Goal: Find specific page/section: Find specific page/section

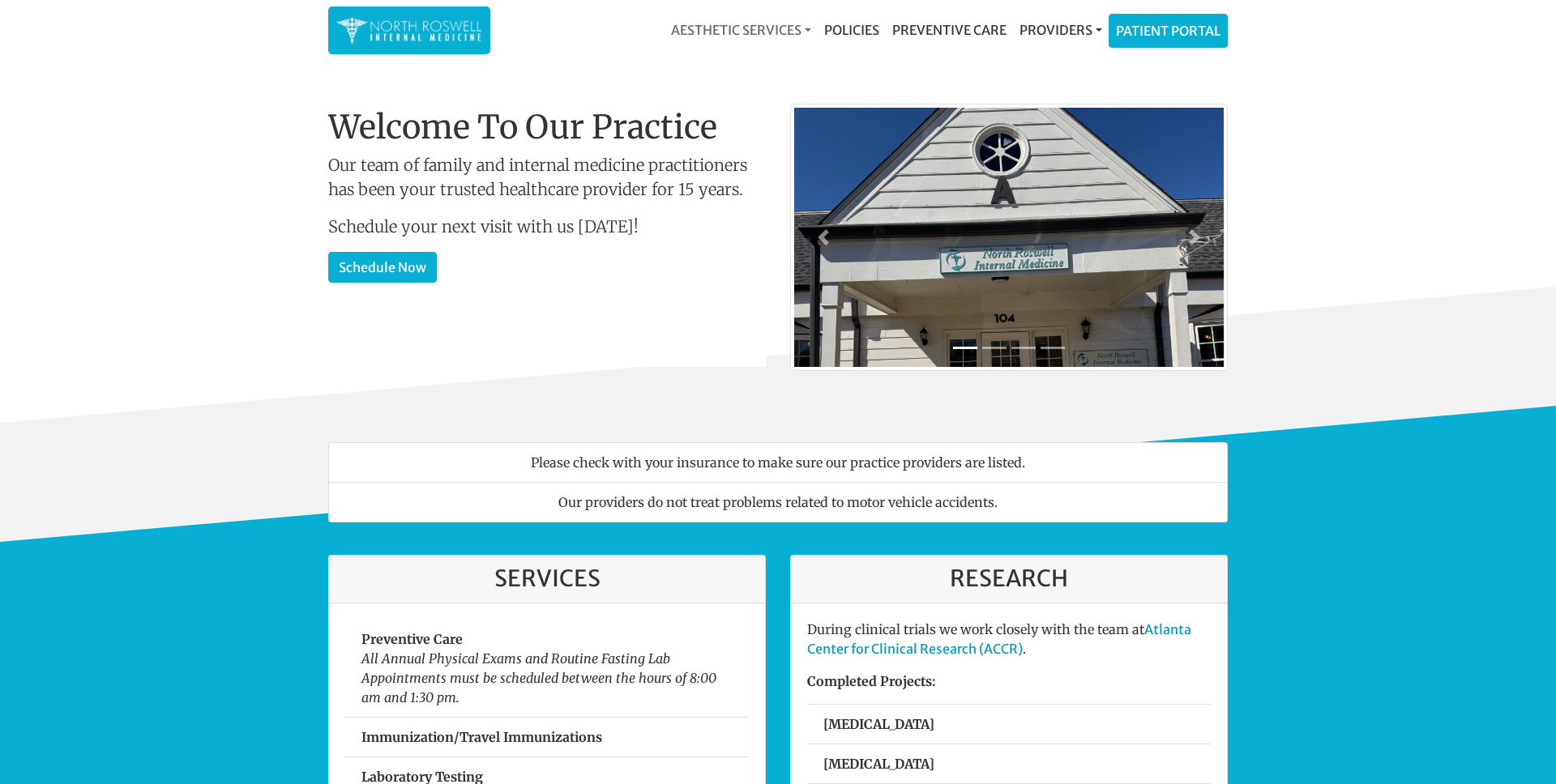
click at [759, 32] on link "Aesthetic Services" at bounding box center [741, 30] width 153 height 32
click at [1071, 28] on link "Providers" at bounding box center [1061, 30] width 96 height 32
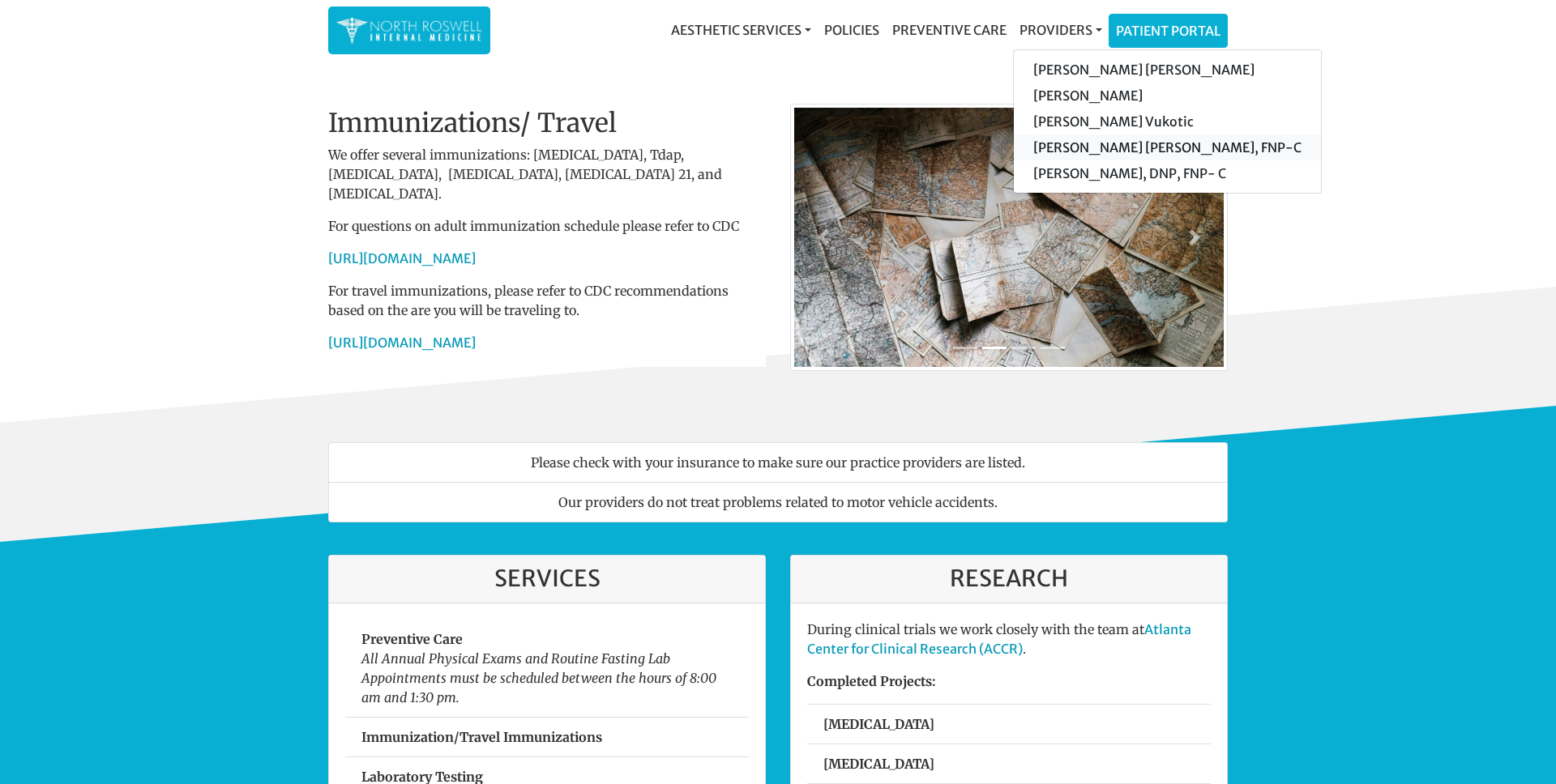
click at [1077, 151] on link "[PERSON_NAME] [PERSON_NAME], FNP-C" at bounding box center [1167, 148] width 307 height 26
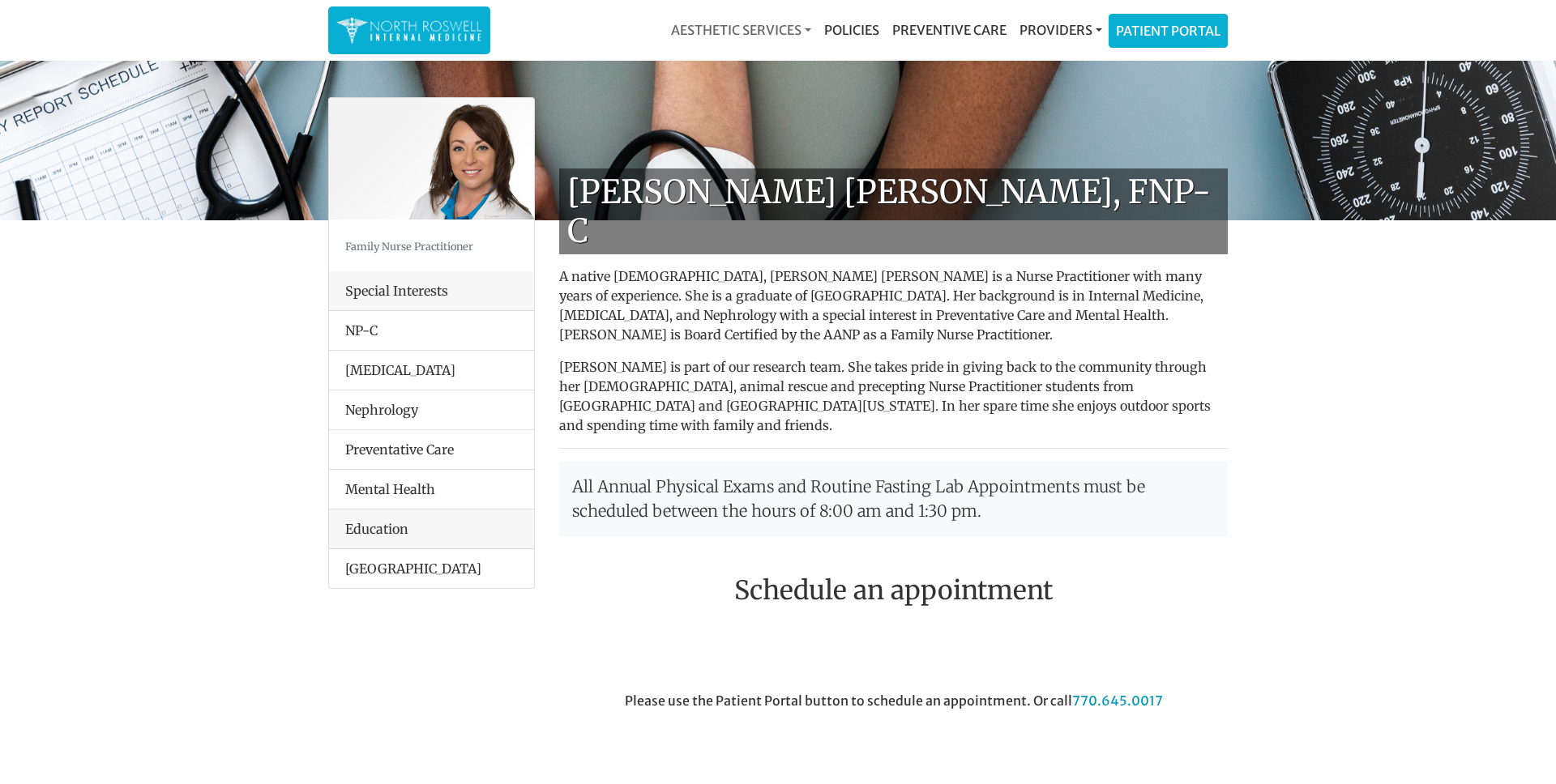
click at [693, 36] on link "Aesthetic Services" at bounding box center [741, 30] width 153 height 32
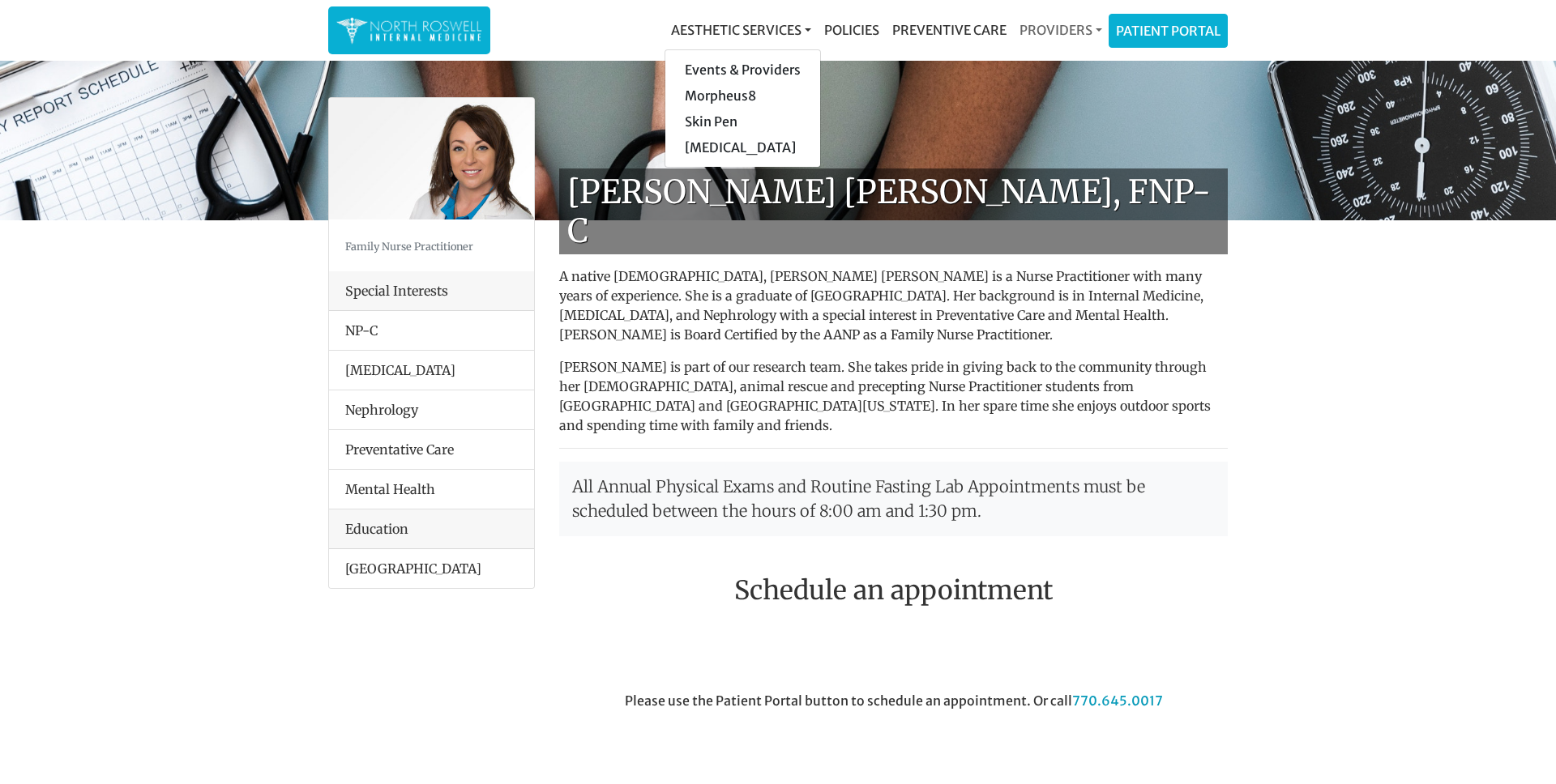
click at [1044, 32] on link "Providers" at bounding box center [1061, 30] width 96 height 32
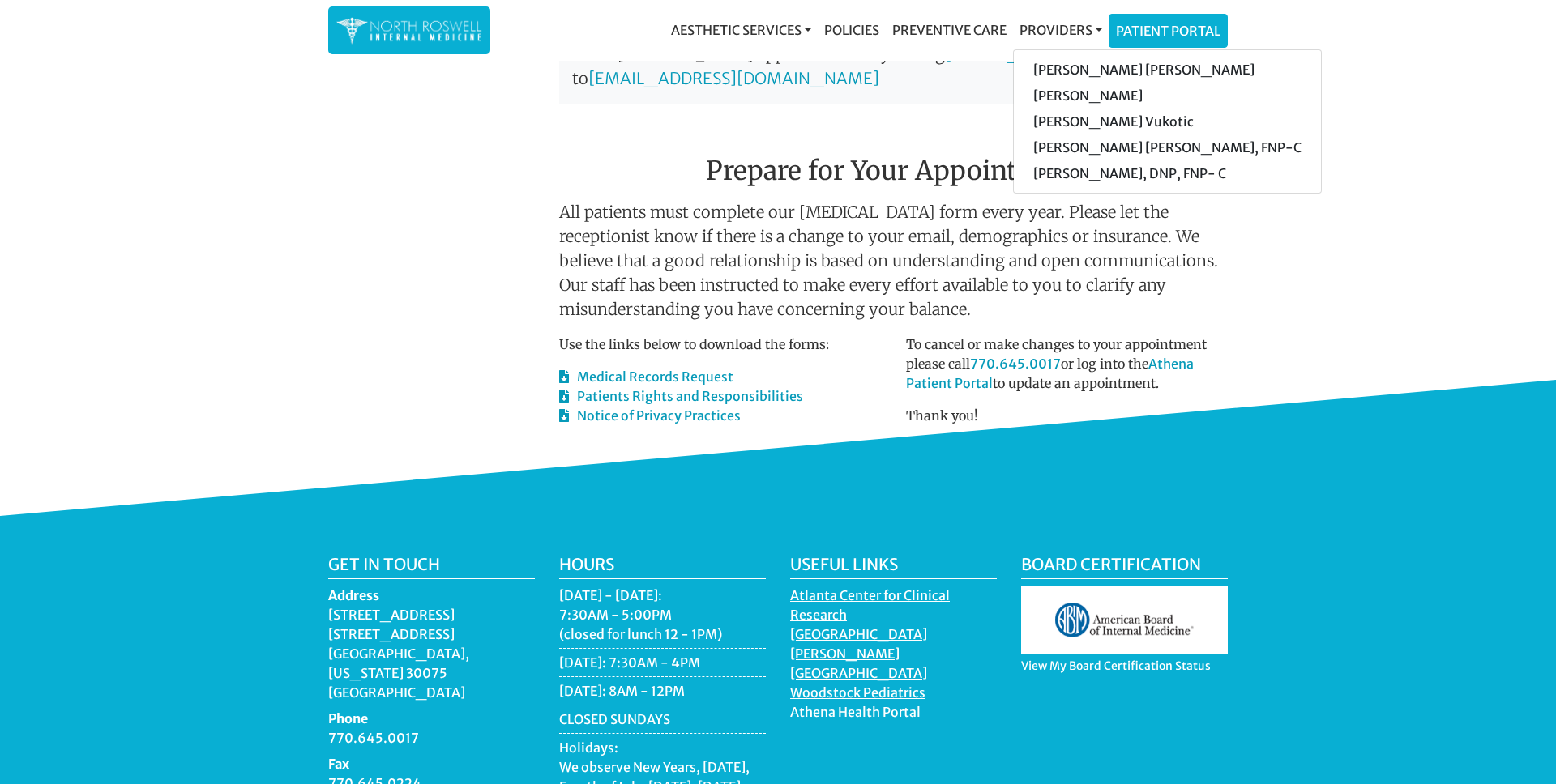
scroll to position [868, 0]
